Goal: Book appointment/travel/reservation

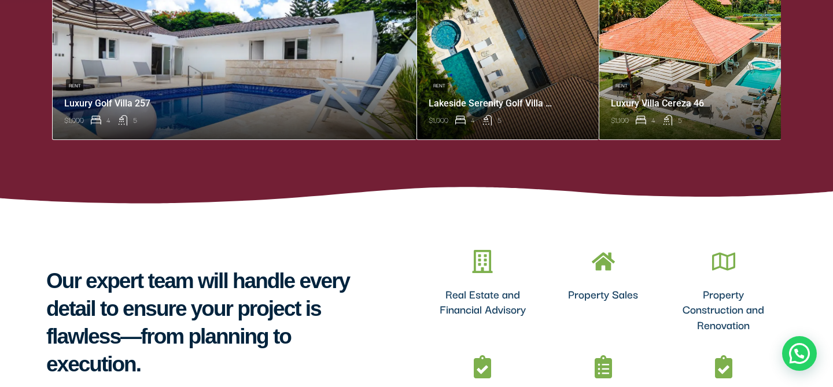
scroll to position [769, 0]
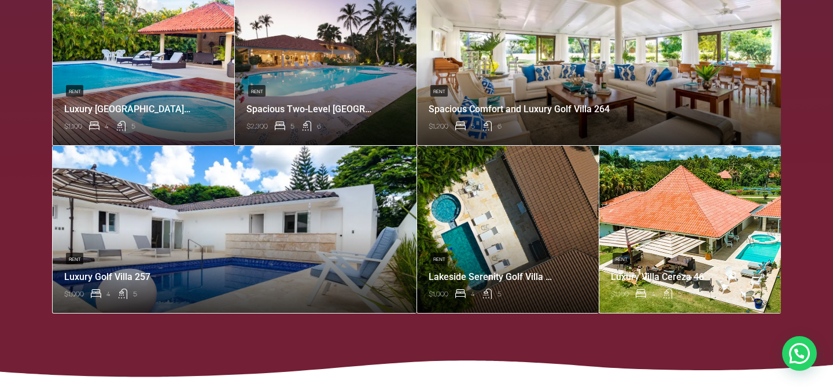
click at [622, 278] on link at bounding box center [690, 229] width 182 height 167
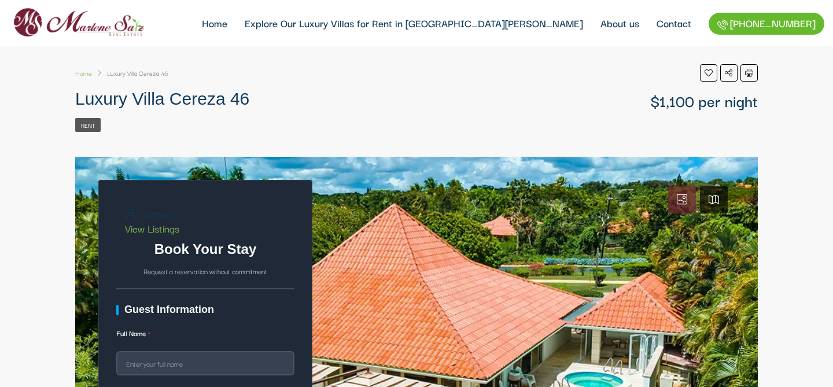
click at [359, 207] on link at bounding box center [416, 359] width 683 height 405
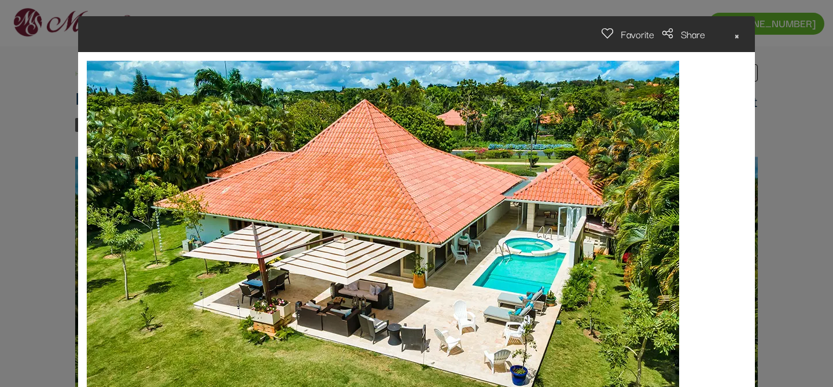
click at [735, 34] on span "×" at bounding box center [737, 34] width 6 height 19
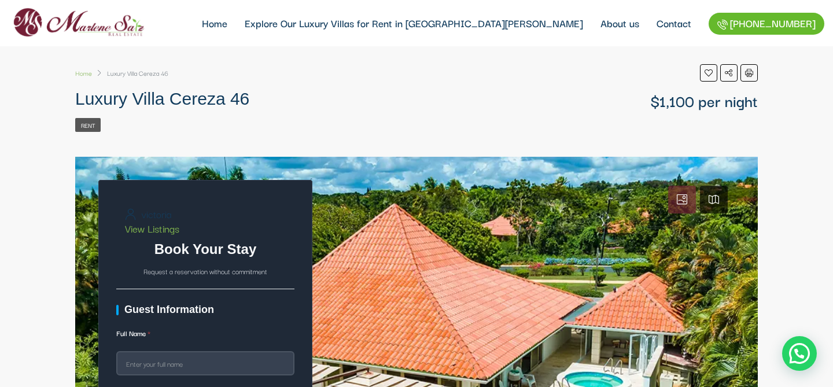
click at [93, 115] on div "Rent" at bounding box center [416, 123] width 683 height 17
click at [92, 125] on link "Rent" at bounding box center [87, 125] width 25 height 14
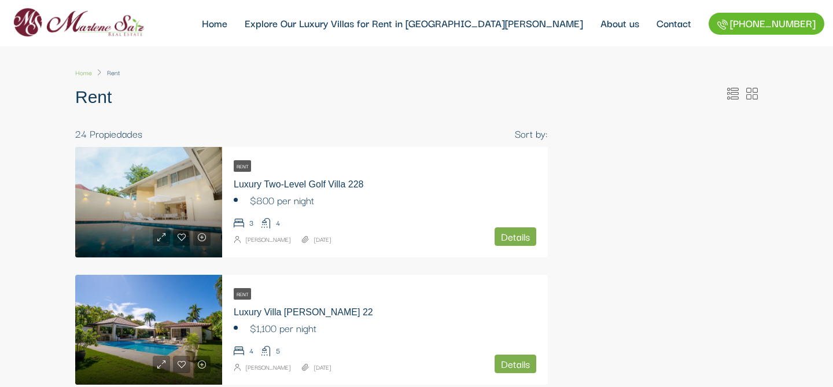
select select
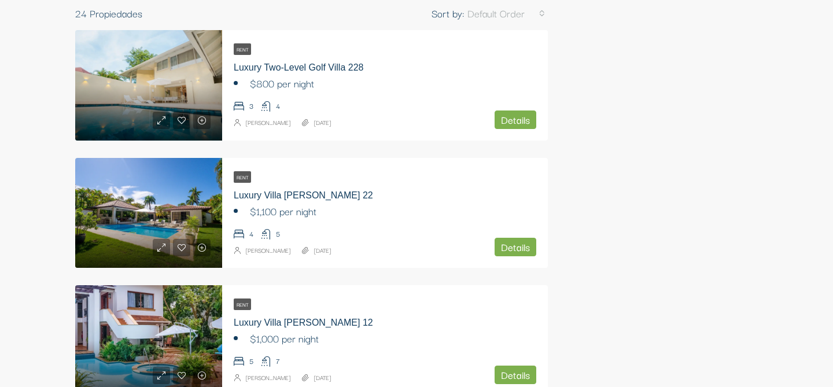
scroll to position [126, 0]
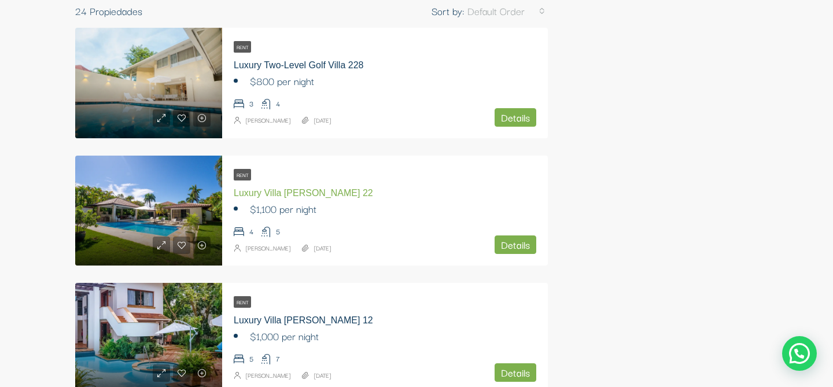
click at [262, 193] on link "Luxury Villa [PERSON_NAME] 22" at bounding box center [303, 193] width 139 height 10
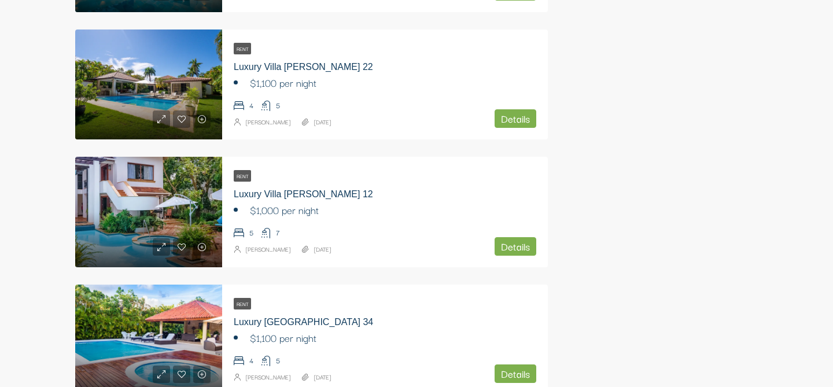
scroll to position [262, 0]
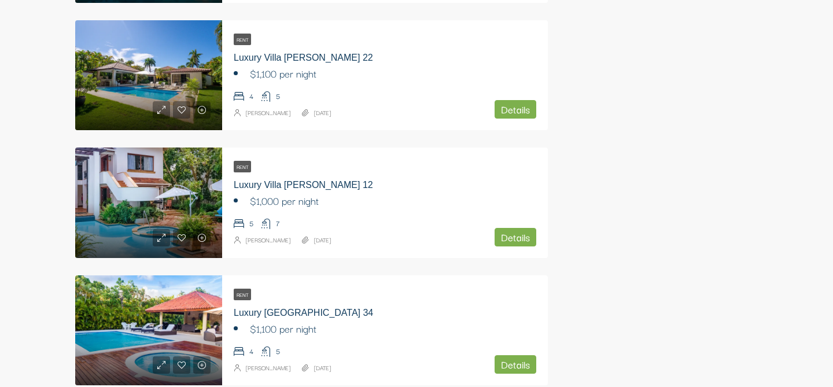
click at [337, 204] on li "$1,000 per night" at bounding box center [385, 200] width 303 height 17
click at [288, 183] on link "Luxury Villa [PERSON_NAME] 12" at bounding box center [303, 185] width 139 height 10
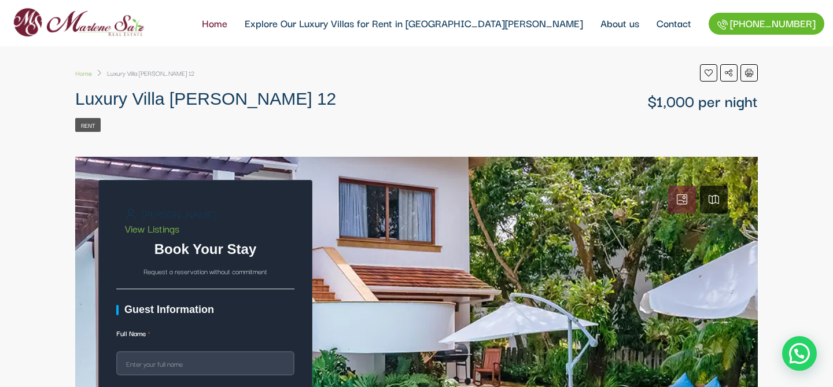
click at [236, 29] on link "Home" at bounding box center [214, 23] width 43 height 46
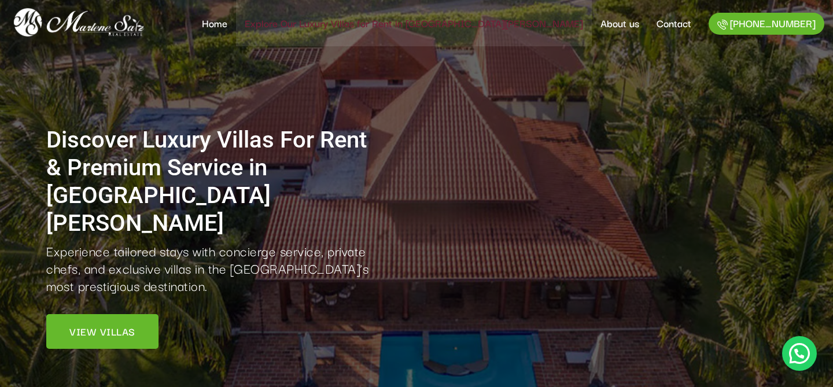
click at [439, 27] on link "Explore Our Luxury Villas for Rent in [GEOGRAPHIC_DATA][PERSON_NAME]" at bounding box center [414, 23] width 356 height 46
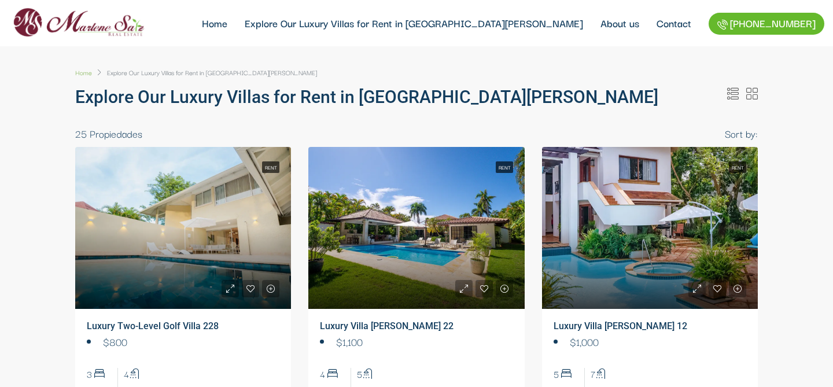
select select
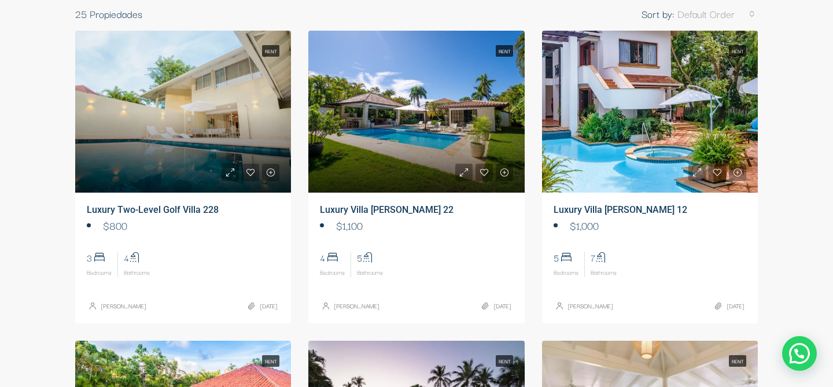
scroll to position [124, 0]
